Goal: Check status: Check status

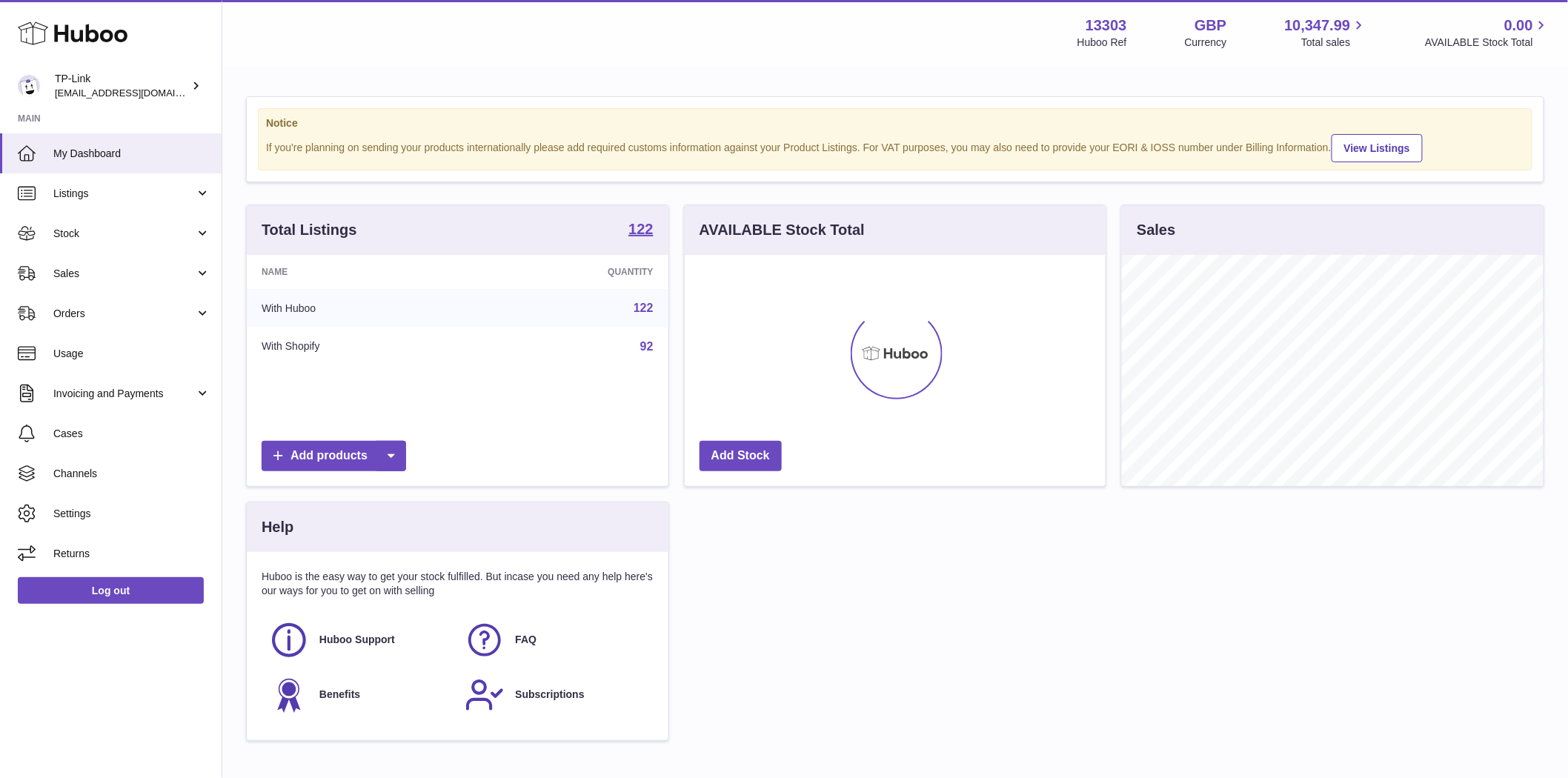
scroll to position [231, 421]
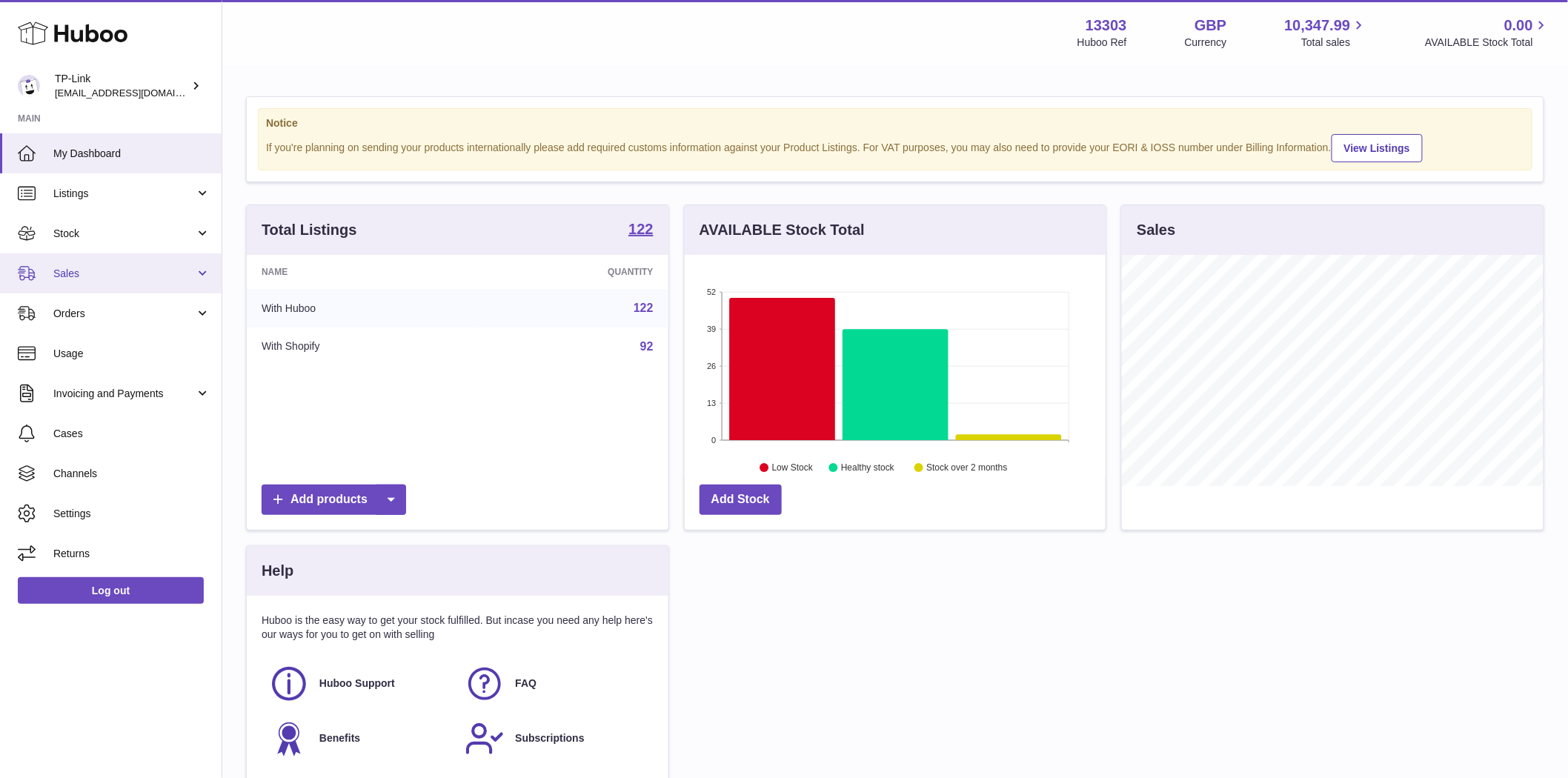
click at [71, 266] on span "Sales" at bounding box center [124, 273] width 141 height 14
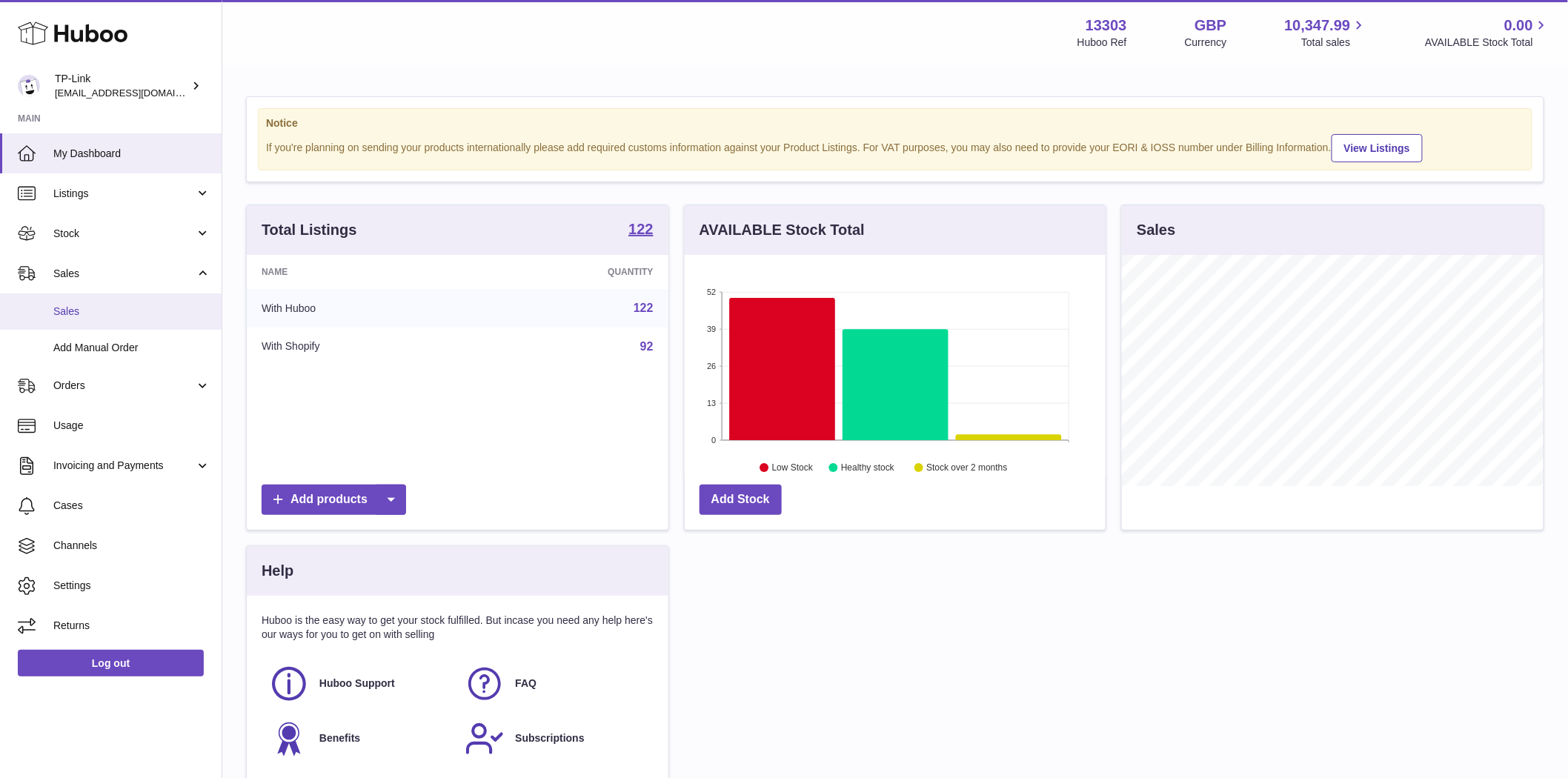
click at [94, 306] on span "Sales" at bounding box center [132, 311] width 157 height 14
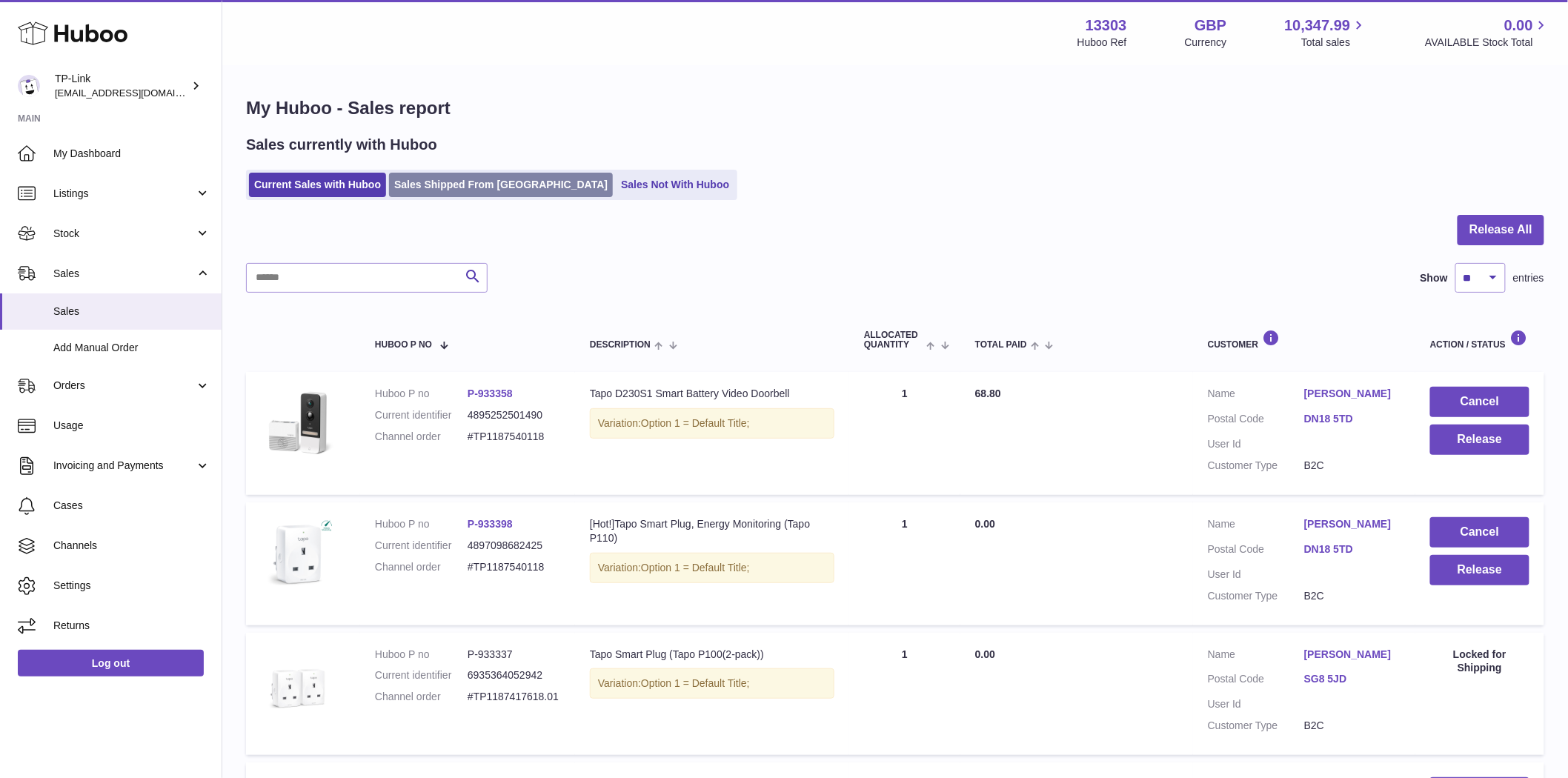
click at [478, 181] on link "Sales Shipped From [GEOGRAPHIC_DATA]" at bounding box center [501, 184] width 224 height 25
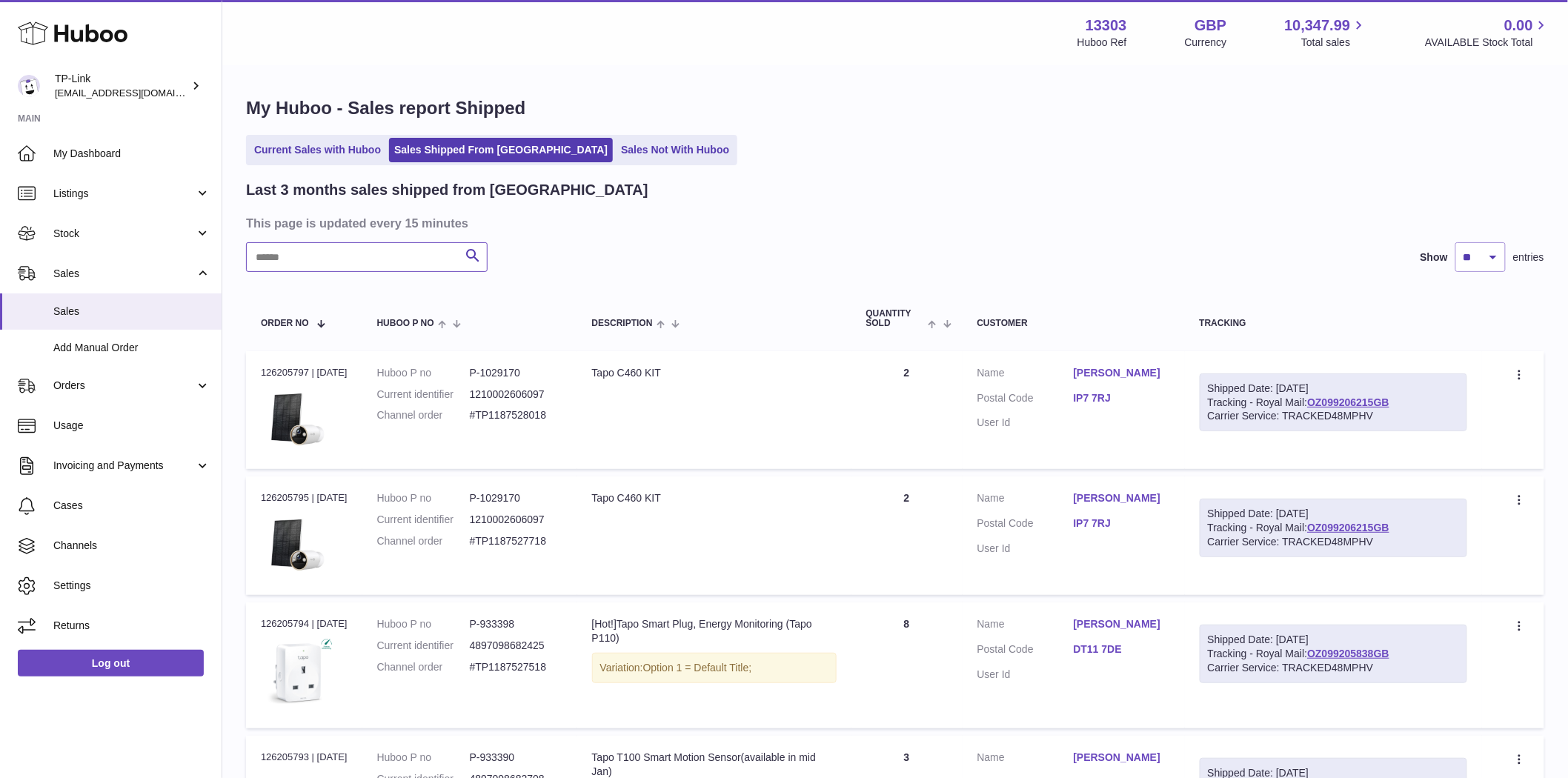
click at [337, 262] on input "text" at bounding box center [367, 257] width 242 height 30
paste input "******"
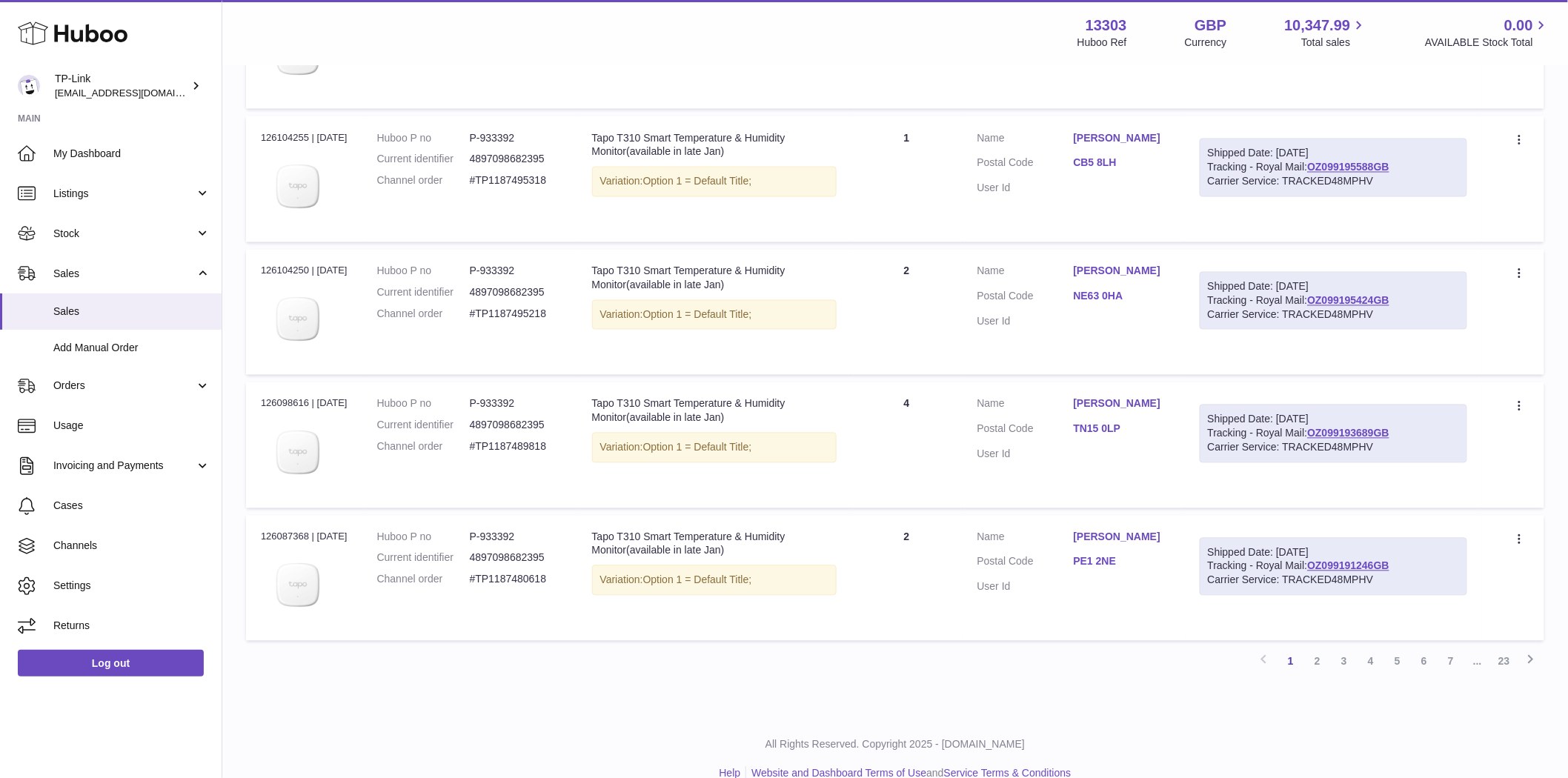
scroll to position [1053, 0]
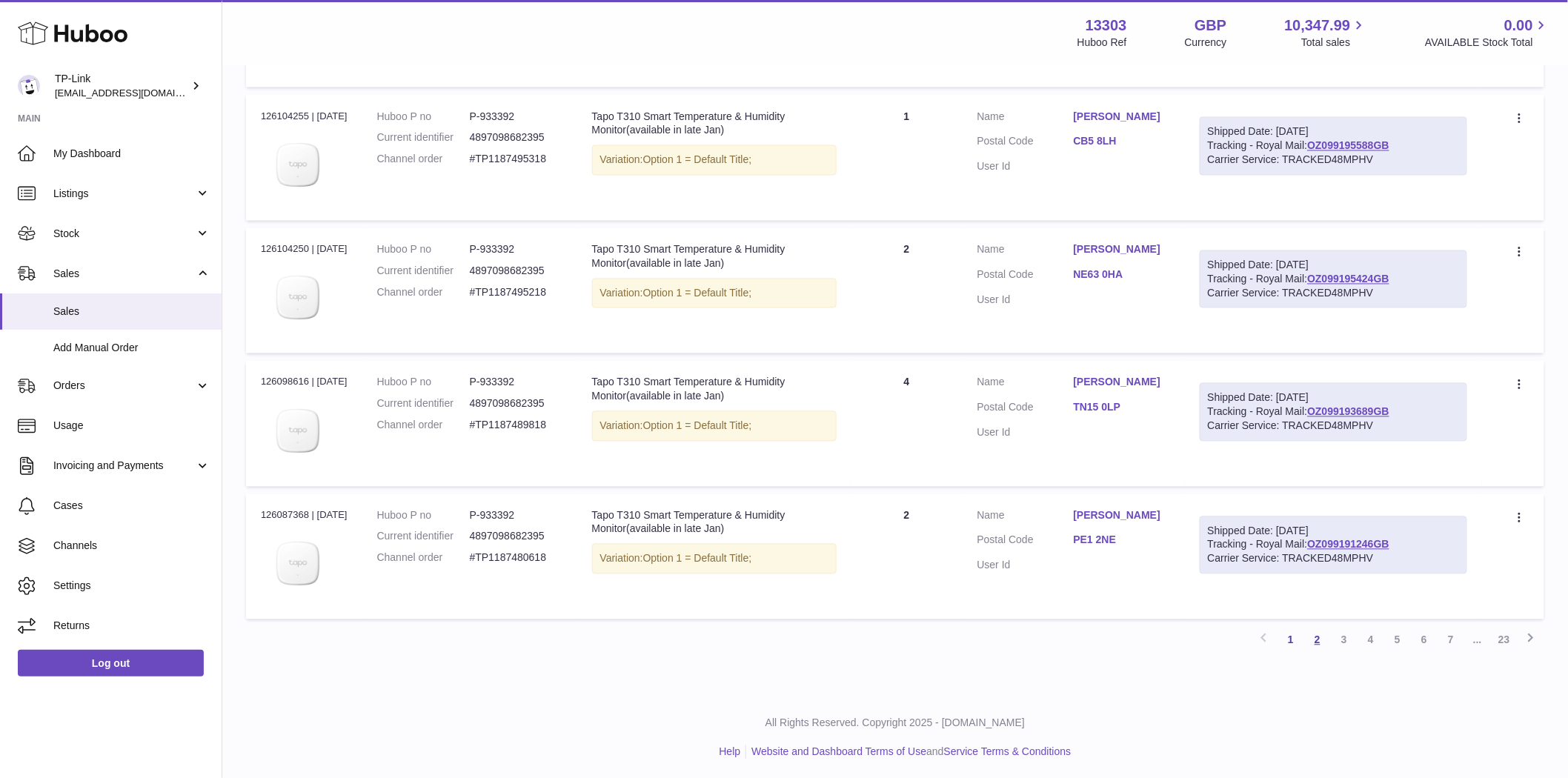
type input "******"
click at [1316, 638] on link "2" at bounding box center [1318, 640] width 27 height 27
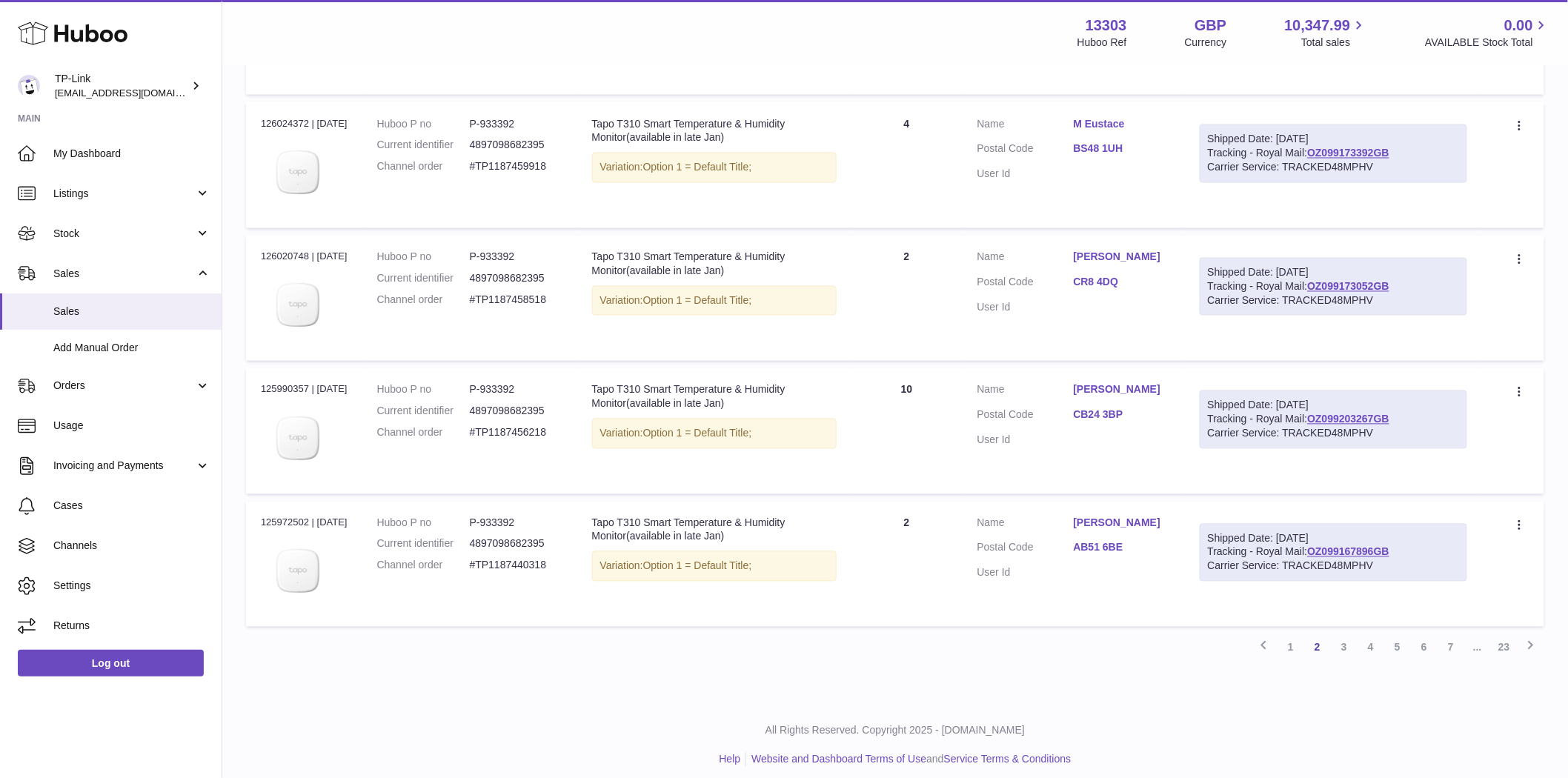
scroll to position [1053, 0]
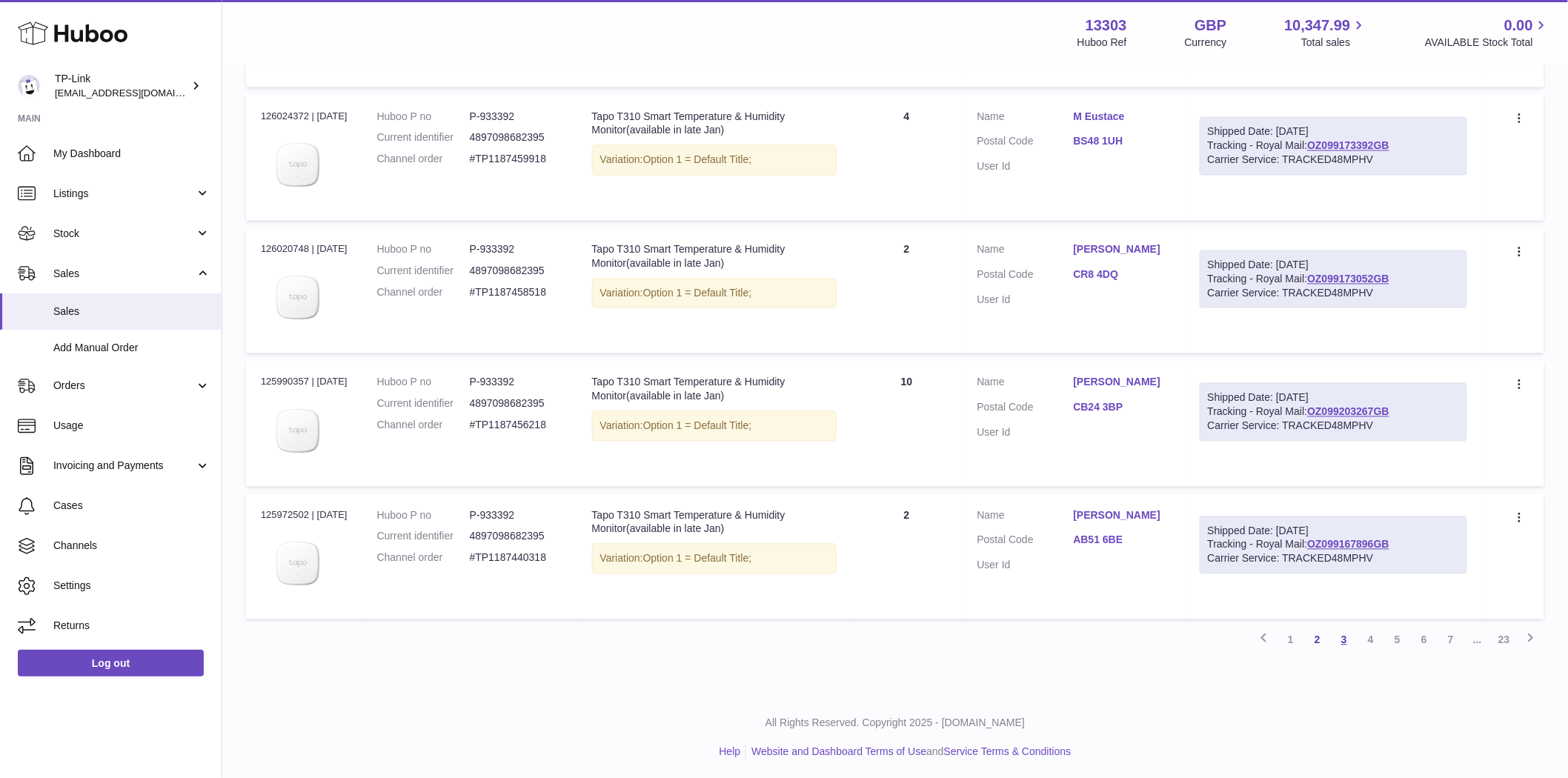
click at [1349, 645] on link "3" at bounding box center [1344, 640] width 27 height 27
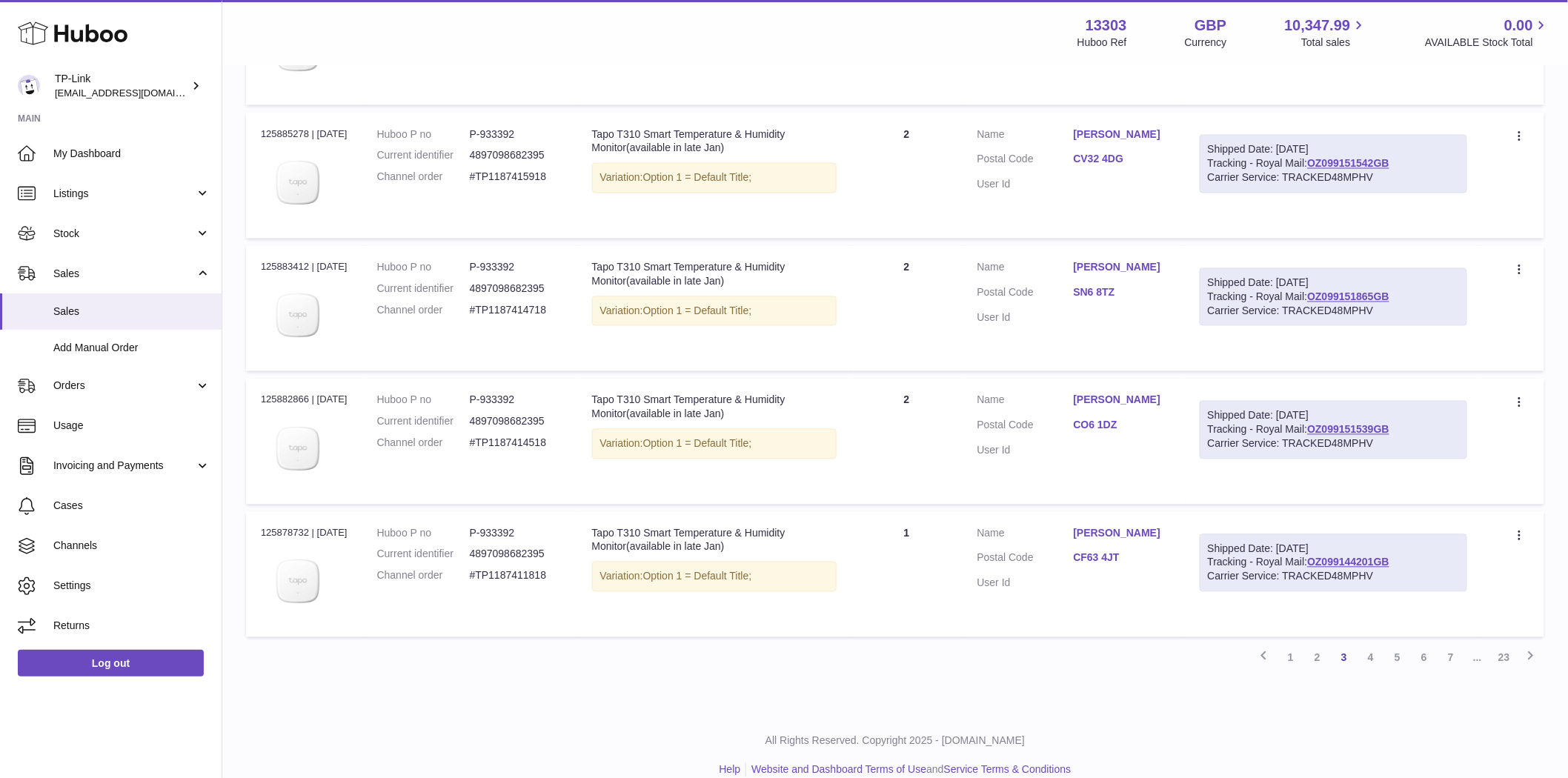
scroll to position [1053, 0]
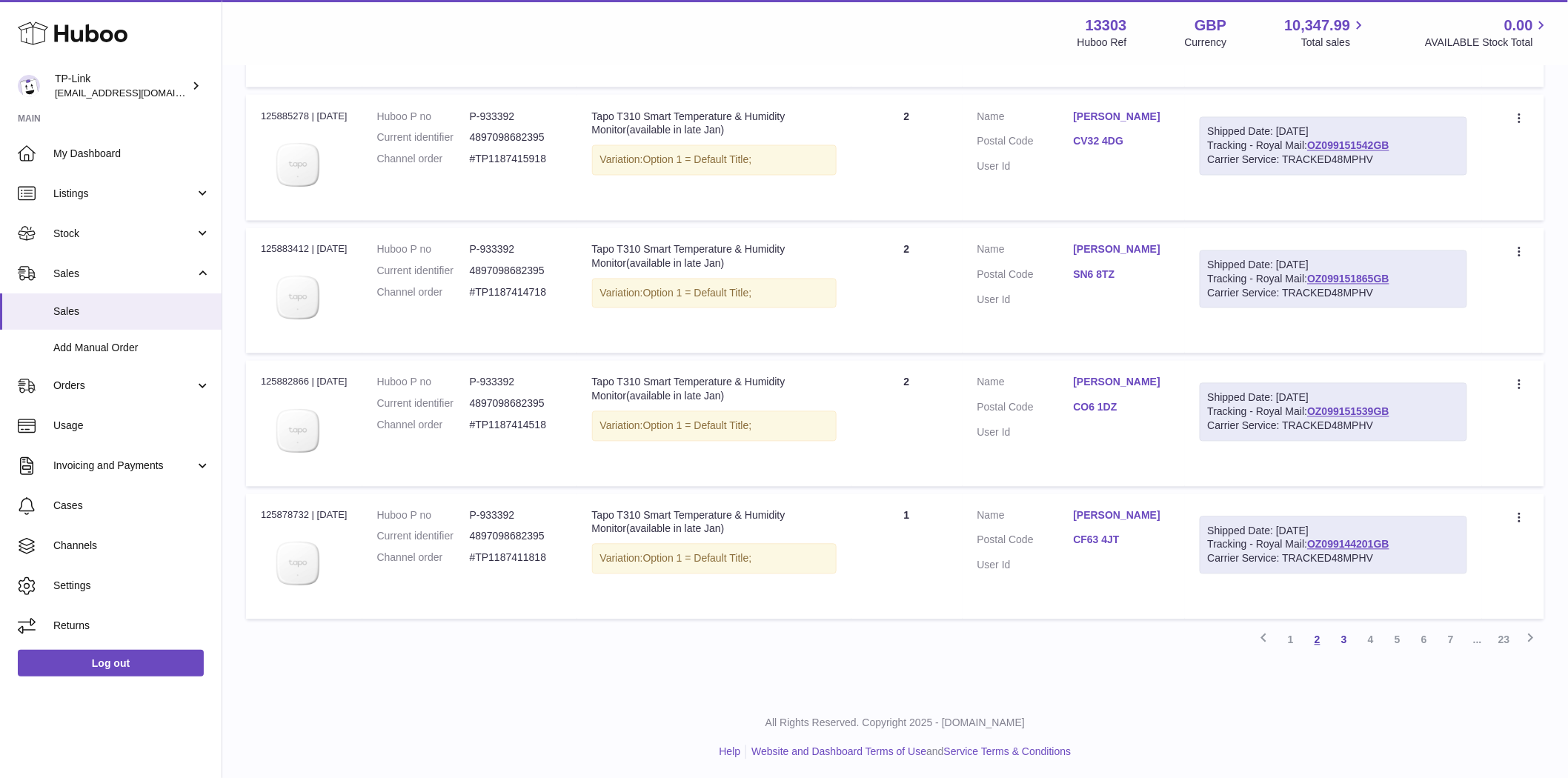
click at [1319, 640] on link "2" at bounding box center [1318, 640] width 27 height 27
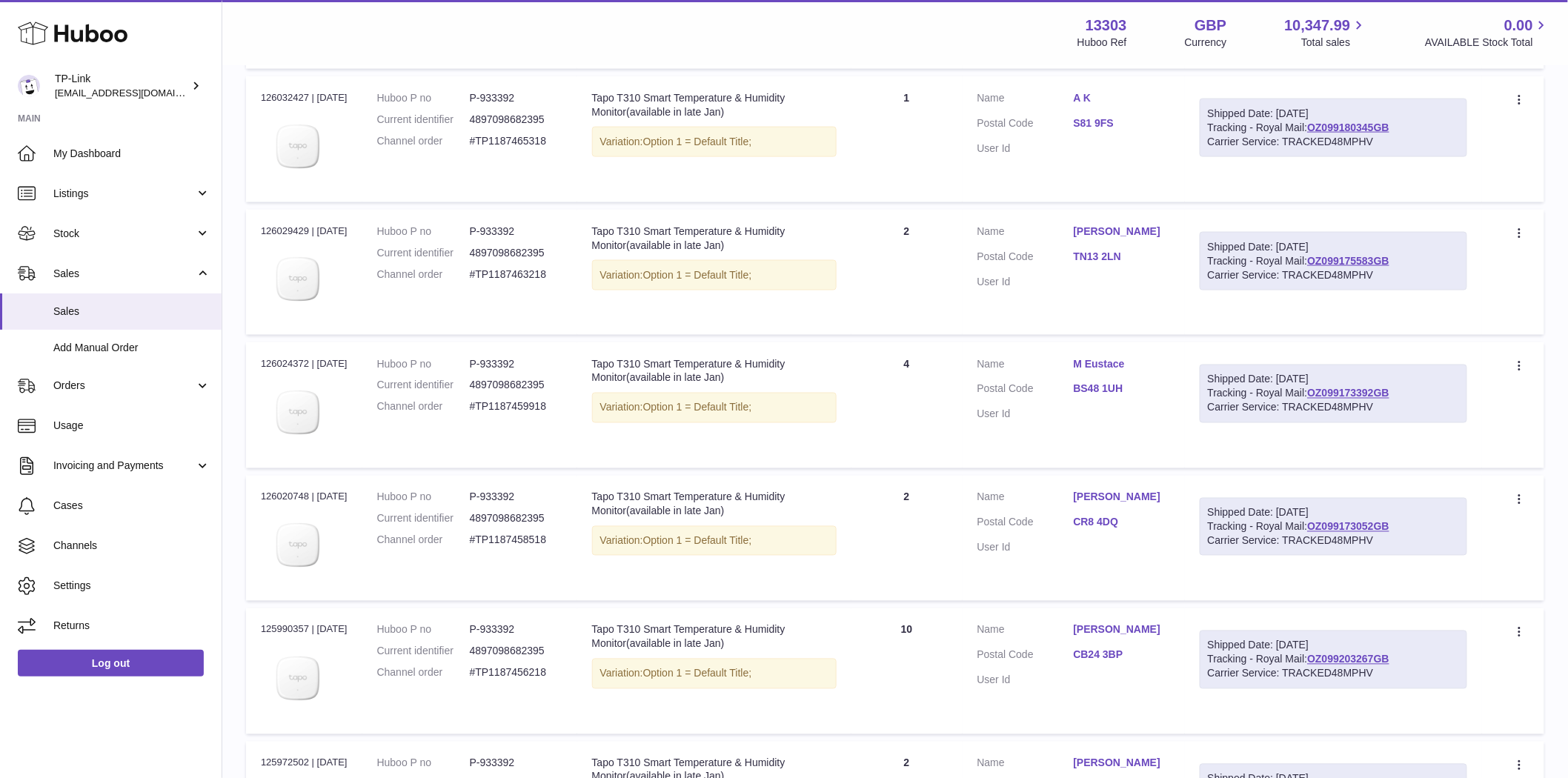
scroll to position [1053, 0]
